Goal: Transaction & Acquisition: Download file/media

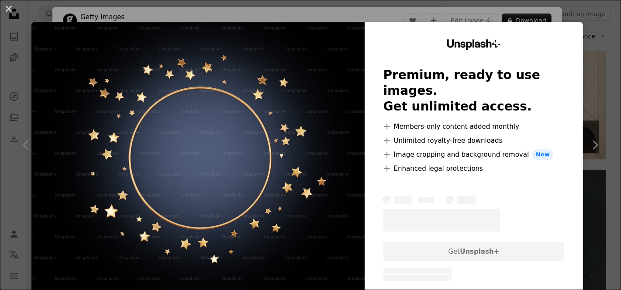
scroll to position [571, 0]
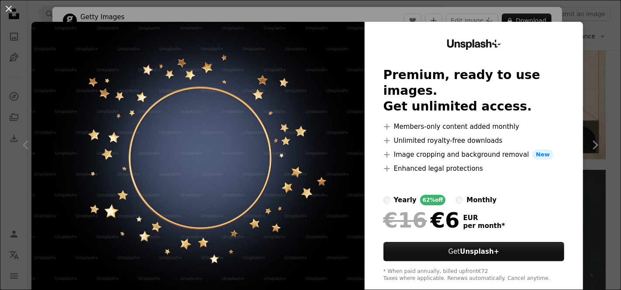
click at [592, 36] on div "An X shape Unsplash+ Premium, ready to use images. Get unlimited access. A plus…" at bounding box center [310, 145] width 621 height 290
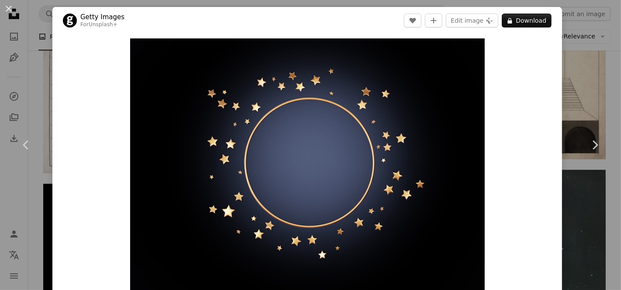
click at [579, 47] on div "An X shape Chevron left Chevron right Getty Images For Unsplash+ A heart A plus…" at bounding box center [310, 145] width 621 height 290
